Goal: Task Accomplishment & Management: Complete application form

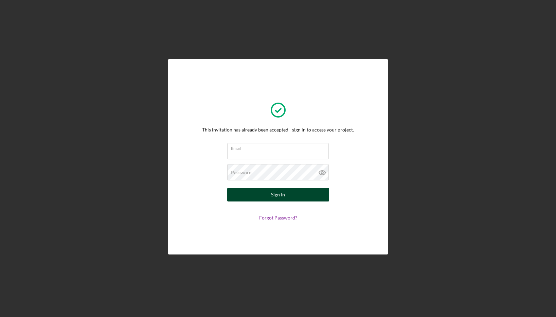
type input "[EMAIL_ADDRESS][DOMAIN_NAME]"
click at [271, 193] on div "Sign In" at bounding box center [278, 195] width 14 height 14
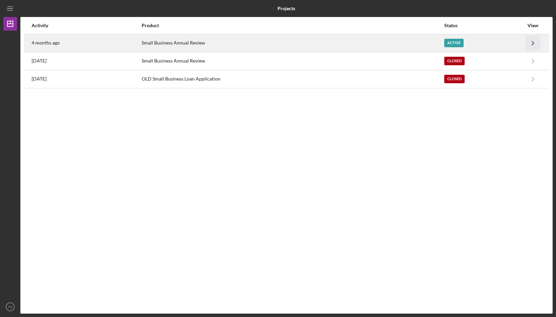
click at [532, 42] on icon "Icon/Navigate" at bounding box center [533, 42] width 15 height 15
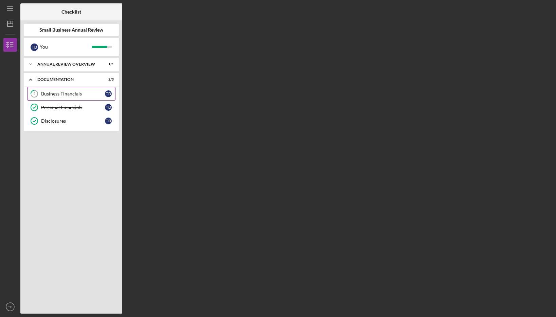
click at [50, 93] on div "Business Financials" at bounding box center [73, 93] width 64 height 5
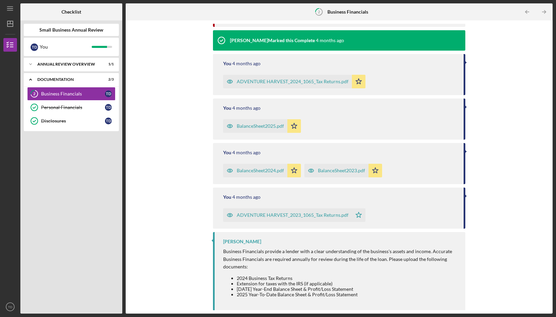
scroll to position [97, 0]
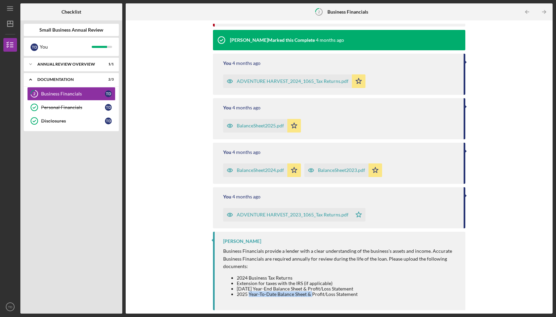
drag, startPoint x: 264, startPoint y: 296, endPoint x: 313, endPoint y: 296, distance: 48.9
click at [313, 296] on li "2025 Year-To-Date Balance Sheet & Profit/Loss Statement" at bounding box center [347, 293] width 221 height 5
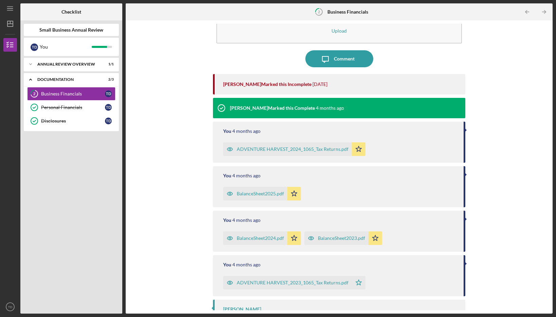
scroll to position [0, 0]
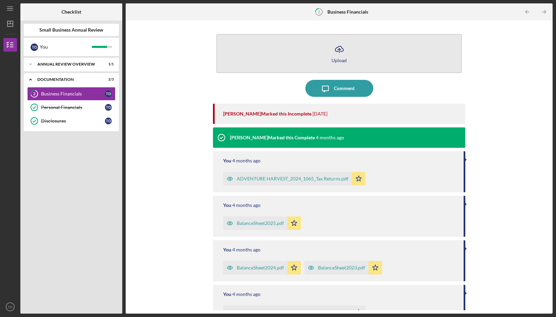
click at [338, 58] on div "Upload" at bounding box center [339, 60] width 15 height 5
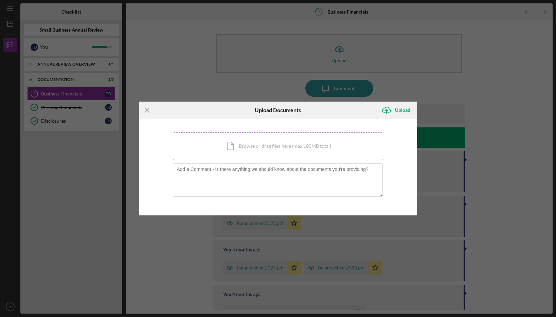
click at [257, 143] on div "Icon/Document Browse or drag files here (max 100MB total) Tap to choose files o…" at bounding box center [278, 146] width 210 height 28
click at [146, 109] on icon "Icon/Menu Close" at bounding box center [147, 110] width 17 height 17
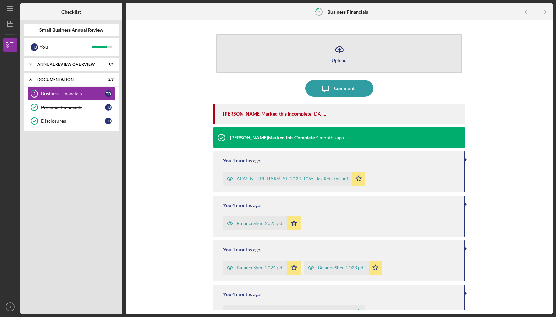
click at [349, 49] on button "Icon/Upload Upload" at bounding box center [338, 53] width 245 height 39
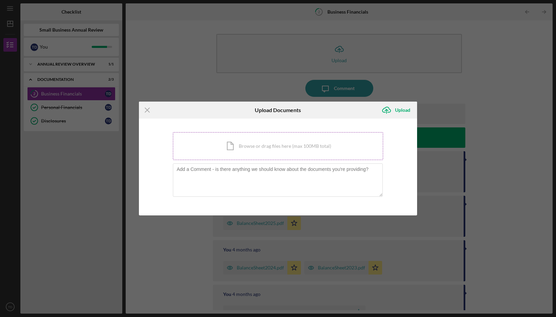
click at [244, 143] on div "Icon/Document Browse or drag files here (max 100MB total) Tap to choose files o…" at bounding box center [278, 146] width 210 height 28
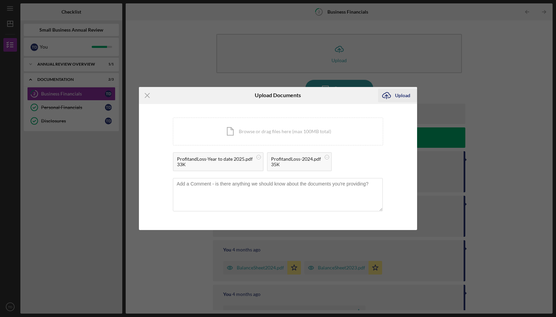
click at [410, 93] on div "Upload" at bounding box center [402, 96] width 15 height 14
